Goal: Transaction & Acquisition: Purchase product/service

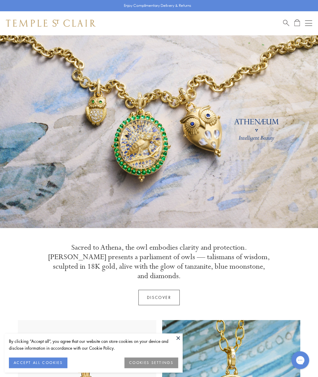
click at [306, 22] on button "Open navigation" at bounding box center [308, 23] width 7 height 7
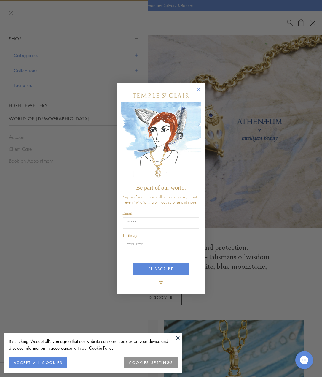
click at [199, 90] on circle "Close dialog" at bounding box center [198, 89] width 7 height 7
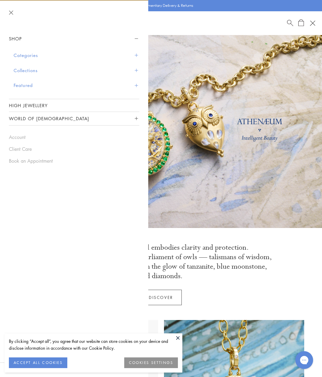
click at [179, 338] on button at bounding box center [178, 337] width 9 height 9
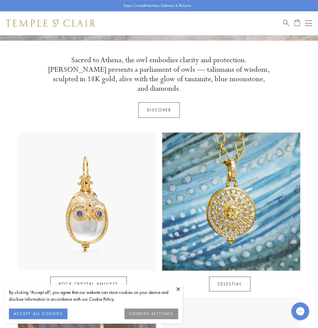
scroll to position [208, 0]
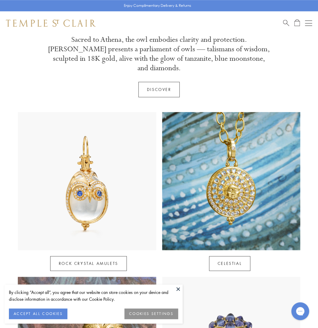
click at [179, 289] on button at bounding box center [178, 289] width 9 height 9
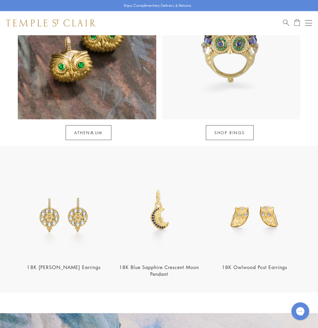
scroll to position [504, 0]
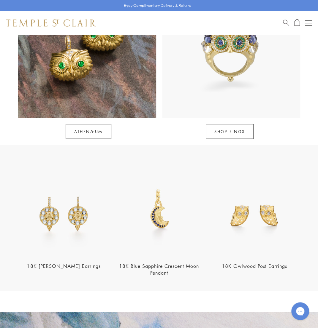
click at [245, 214] on img at bounding box center [254, 210] width 92 height 92
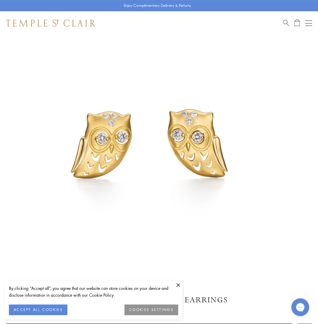
scroll to position [119, 0]
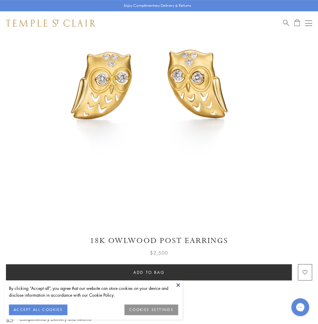
click at [178, 285] on button at bounding box center [178, 284] width 9 height 9
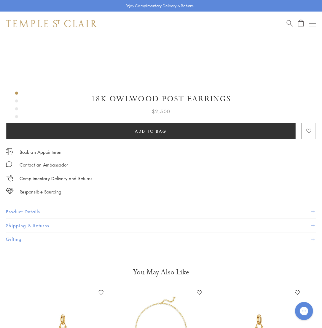
scroll to position [0, 0]
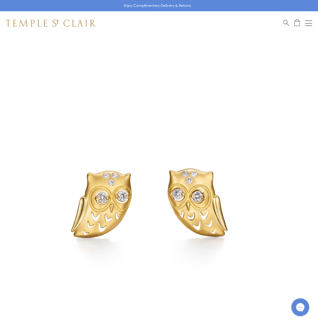
click at [307, 25] on button "Open navigation" at bounding box center [308, 23] width 7 height 7
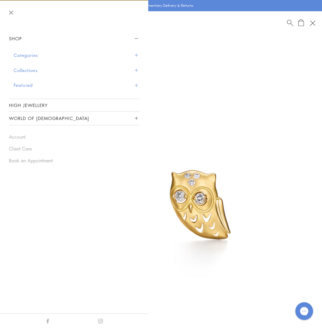
click at [28, 72] on button "Collections" at bounding box center [77, 70] width 126 height 15
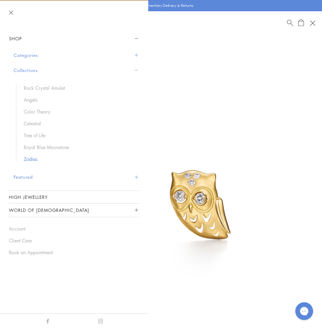
click at [31, 160] on link "Zodiac" at bounding box center [79, 159] width 110 height 7
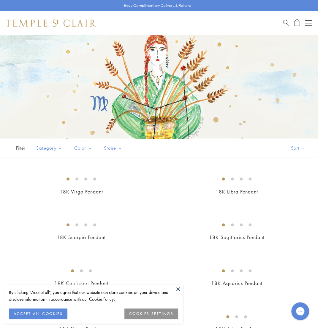
click at [307, 24] on button "Open navigation" at bounding box center [308, 23] width 7 height 7
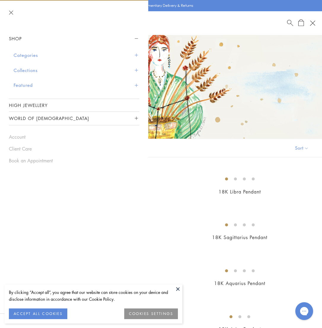
click at [30, 118] on button "World of [DEMOGRAPHIC_DATA]" at bounding box center [74, 118] width 131 height 13
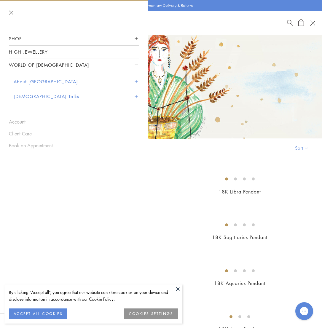
drag, startPoint x: 179, startPoint y: 290, endPoint x: 153, endPoint y: 244, distance: 53.0
click at [178, 290] on button at bounding box center [178, 289] width 9 height 9
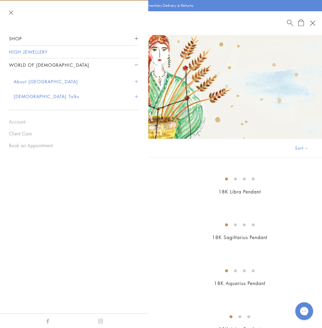
click at [43, 54] on link "High Jewellery" at bounding box center [74, 52] width 131 height 12
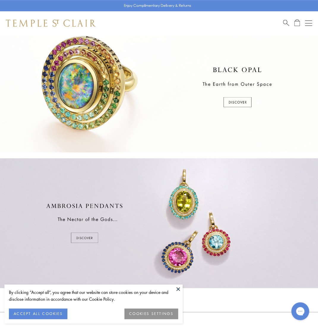
scroll to position [297, 0]
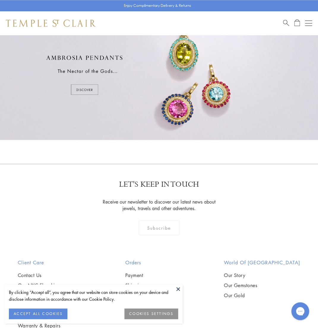
click at [85, 82] on div at bounding box center [159, 75] width 318 height 130
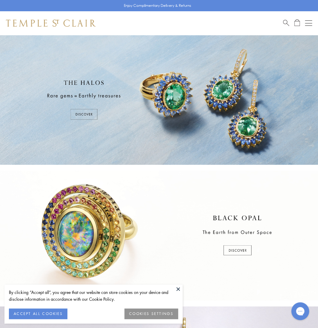
click at [82, 113] on div at bounding box center [159, 100] width 318 height 130
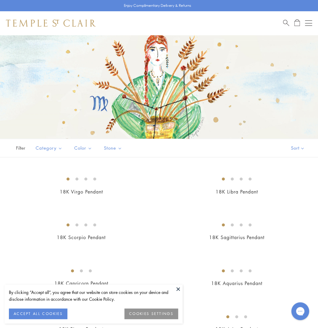
click at [311, 24] on button "Open navigation" at bounding box center [308, 23] width 7 height 7
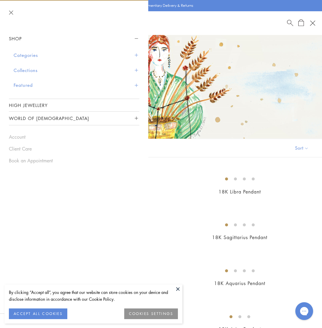
click at [34, 53] on button "Categories" at bounding box center [77, 55] width 126 height 15
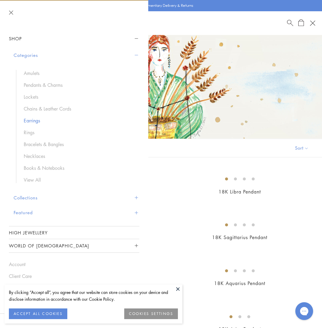
click at [31, 121] on link "Earrings" at bounding box center [79, 121] width 110 height 7
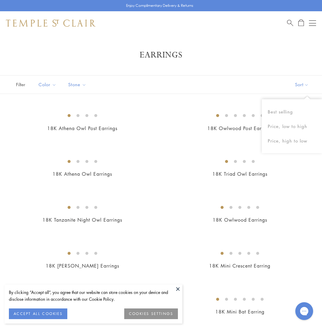
click at [299, 85] on button "Sort" at bounding box center [302, 85] width 40 height 18
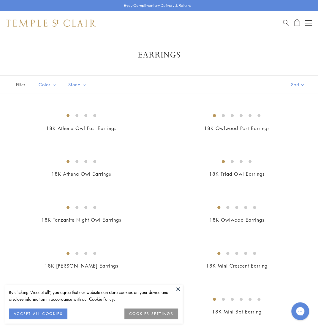
click at [299, 85] on button "Sort" at bounding box center [297, 85] width 40 height 18
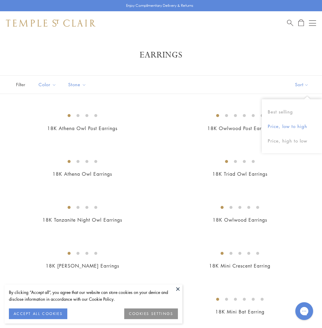
click at [278, 129] on button "Price, low to high" at bounding box center [292, 126] width 60 height 15
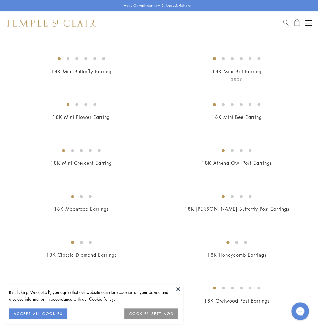
scroll to position [119, 0]
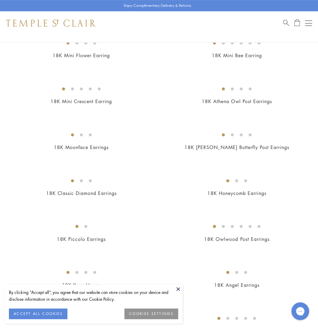
click at [0, 0] on img at bounding box center [0, 0] width 0 height 0
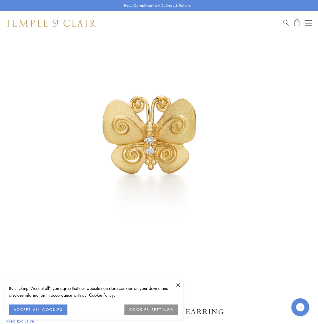
scroll to position [119, 0]
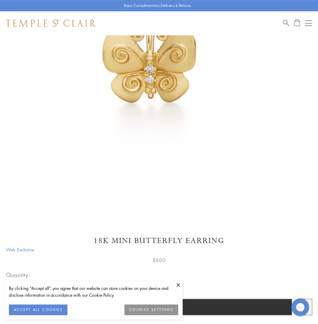
click at [178, 286] on button at bounding box center [178, 284] width 9 height 9
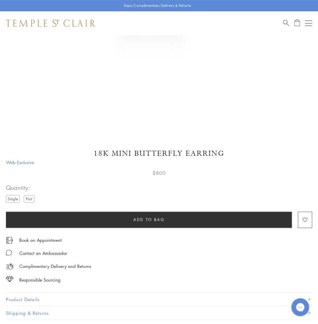
scroll to position [267, 0]
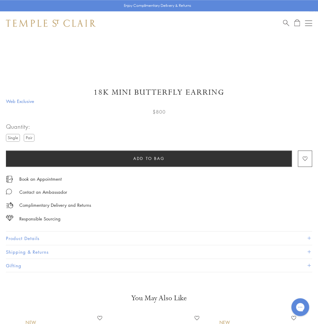
click at [30, 238] on button "Product Details" at bounding box center [159, 237] width 306 height 13
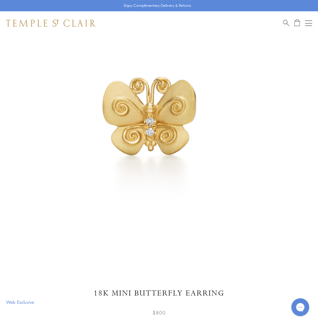
scroll to position [0, 0]
